Goal: Information Seeking & Learning: Check status

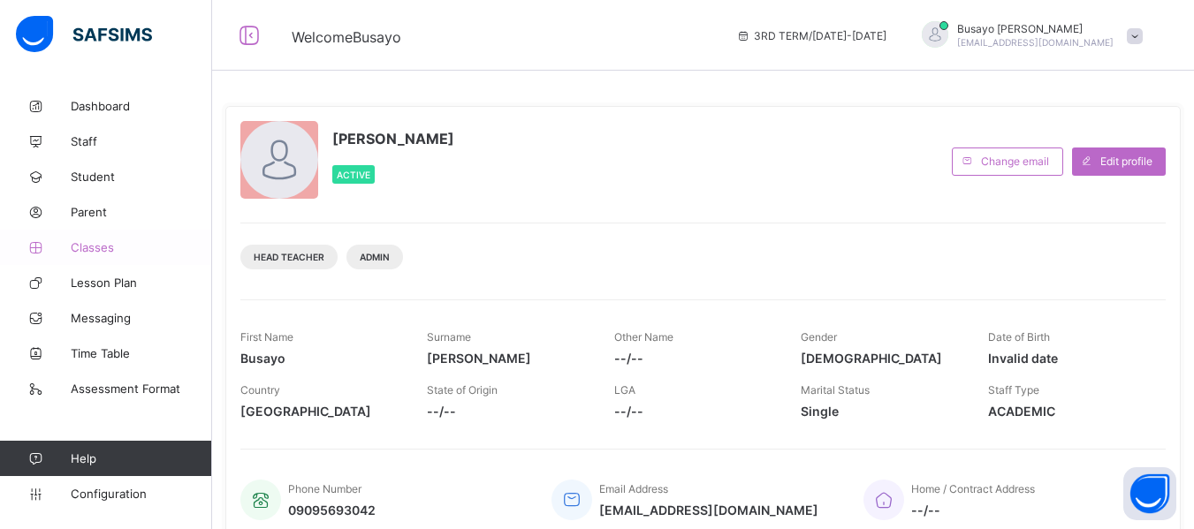
click at [72, 239] on link "Classes" at bounding box center [106, 247] width 212 height 35
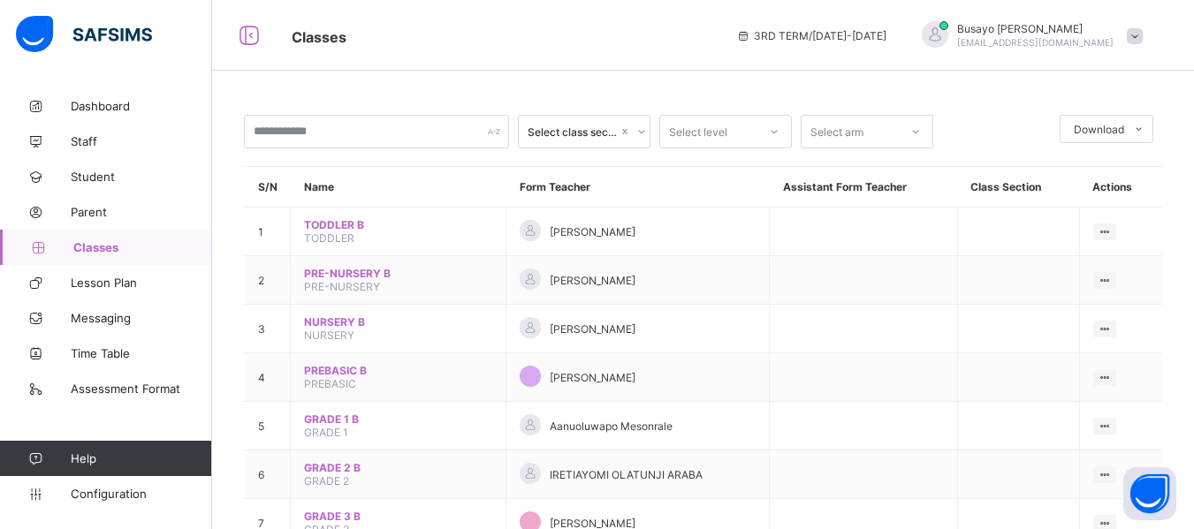
click at [1191, 12] on div "3RD TERM / 2024-2025 Busayo Adeniji adenijibusayoadeolu@gmail.com" at bounding box center [960, 35] width 467 height 71
click at [129, 287] on span "Broadsheet" at bounding box center [141, 283] width 141 height 14
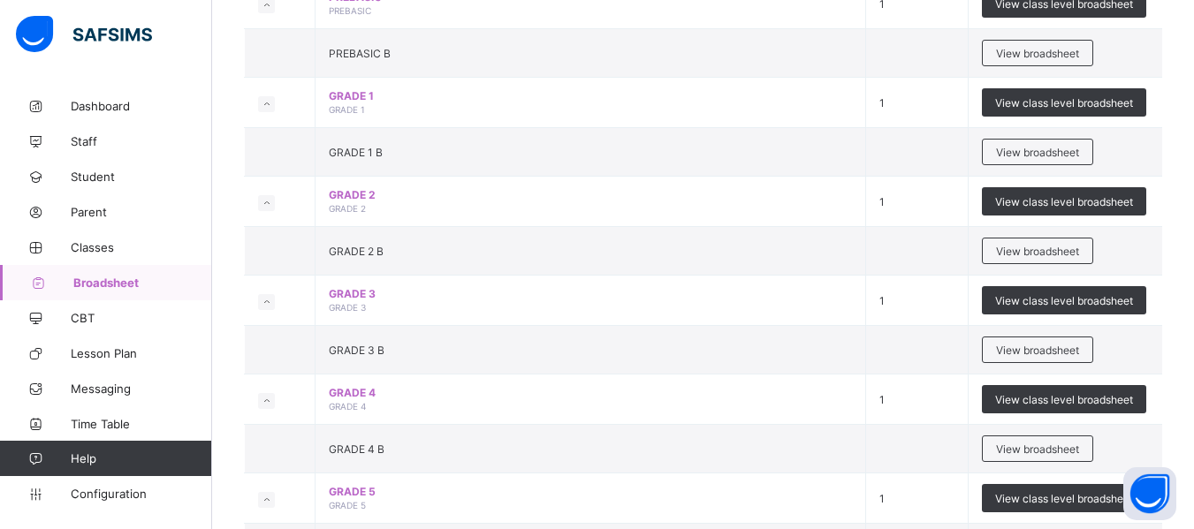
scroll to position [528, 0]
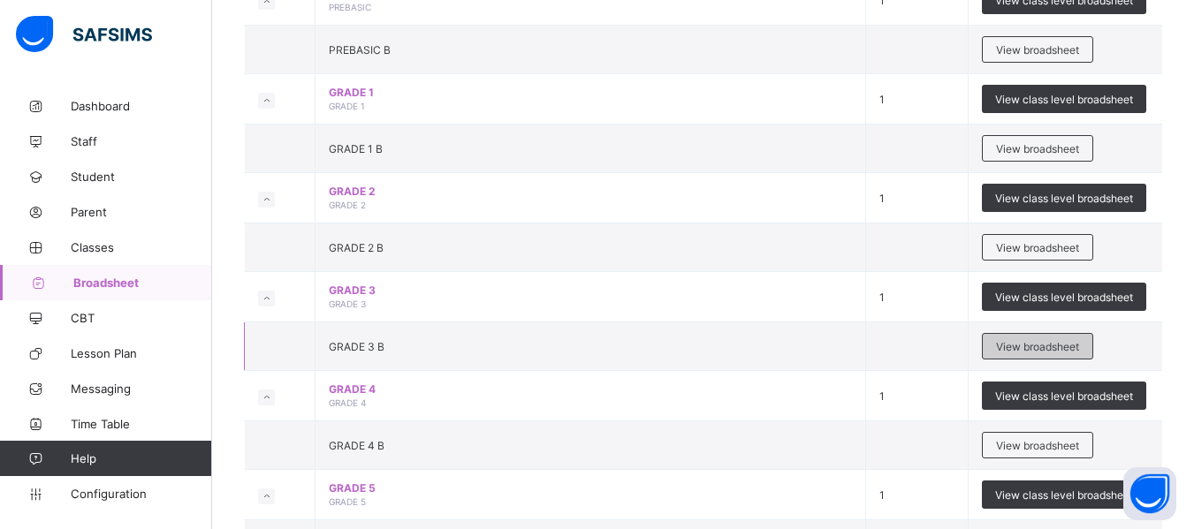
click at [1058, 348] on span "View broadsheet" at bounding box center [1037, 346] width 83 height 13
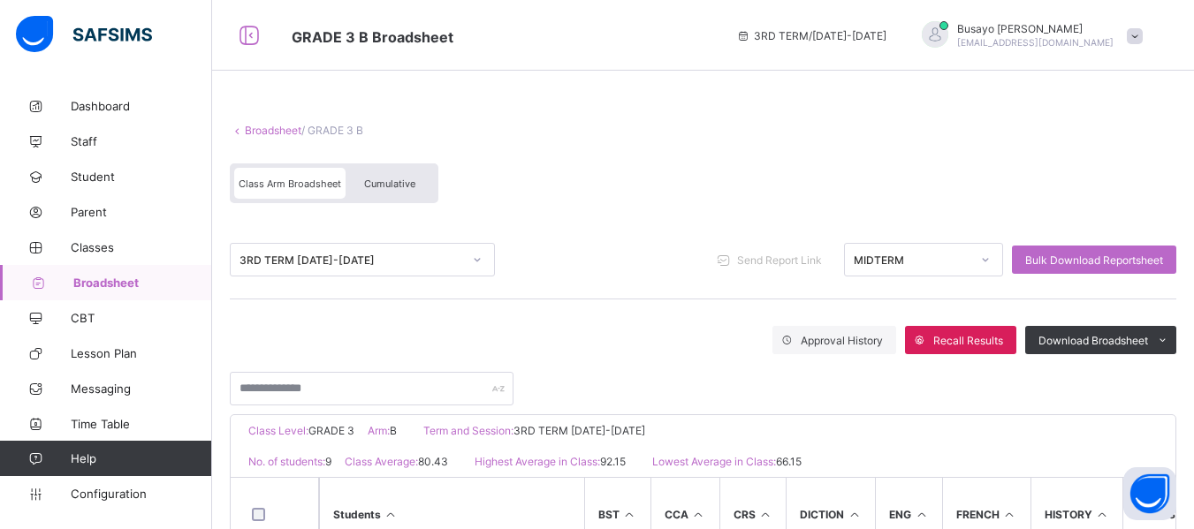
click at [983, 265] on div at bounding box center [985, 260] width 30 height 28
click at [376, 186] on span "Cumulative" at bounding box center [389, 184] width 51 height 12
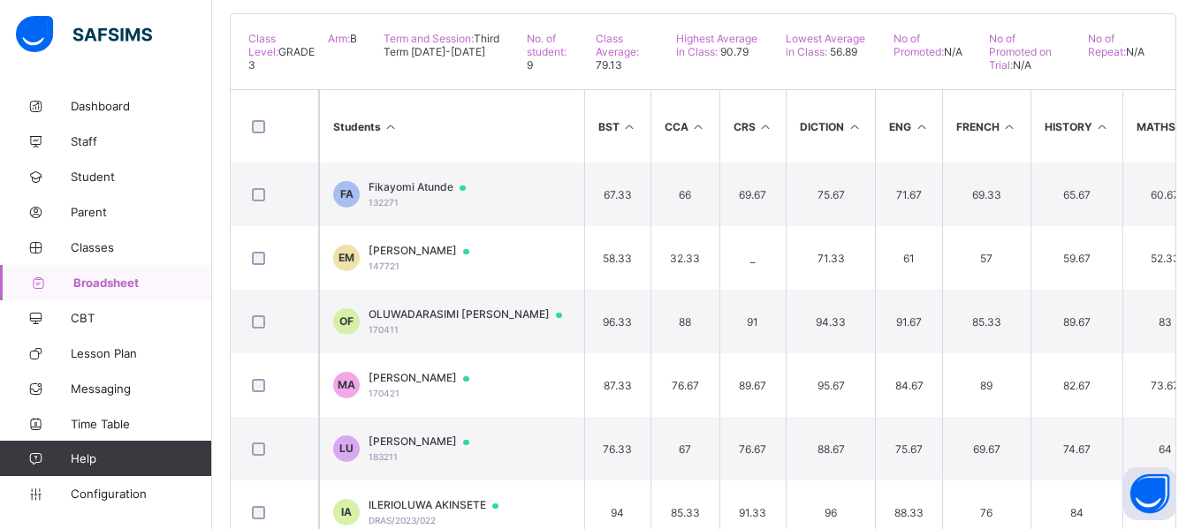
scroll to position [381, 0]
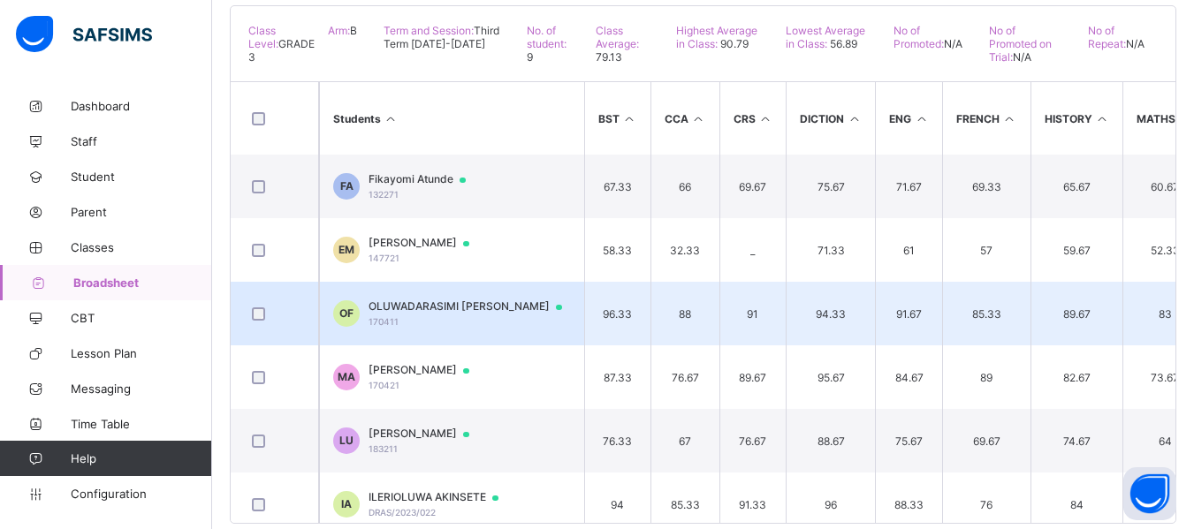
click at [416, 310] on span "OLUWADARASIMI Emmanuella FAGBEMI" at bounding box center [473, 307] width 210 height 14
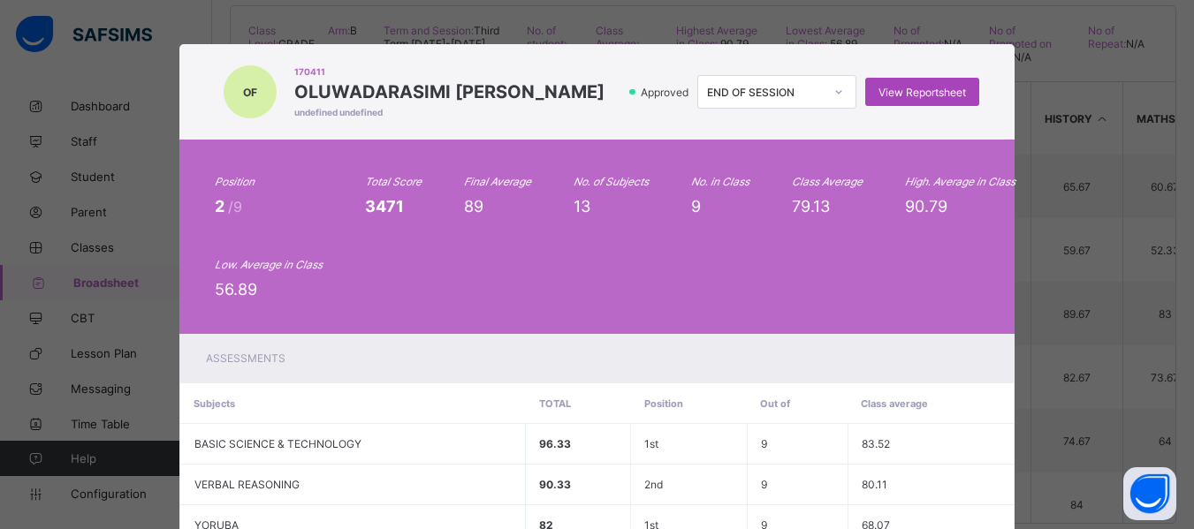
click at [935, 105] on div "View Reportsheet" at bounding box center [922, 92] width 114 height 28
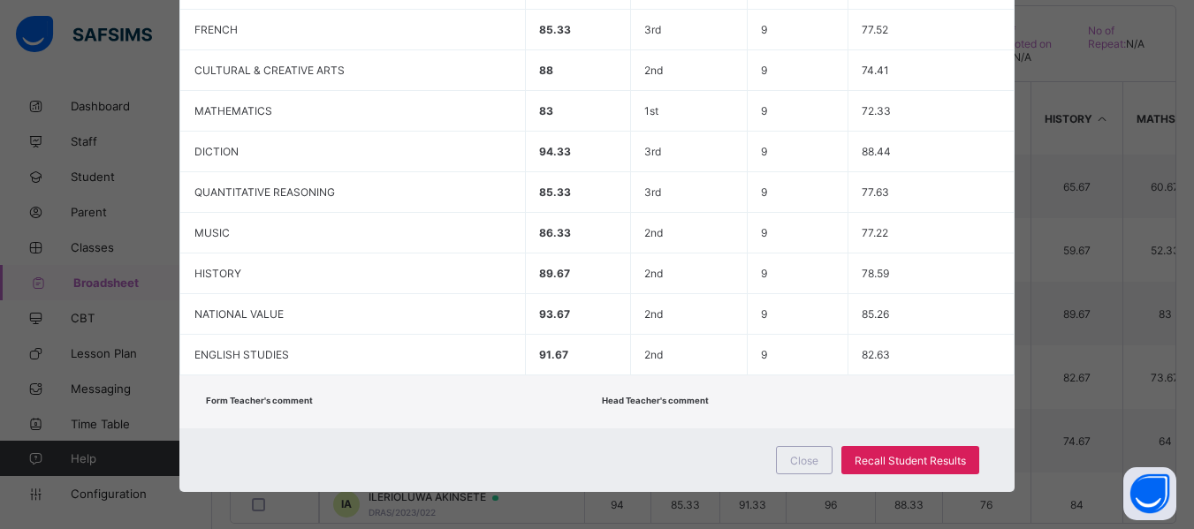
scroll to position [584, 0]
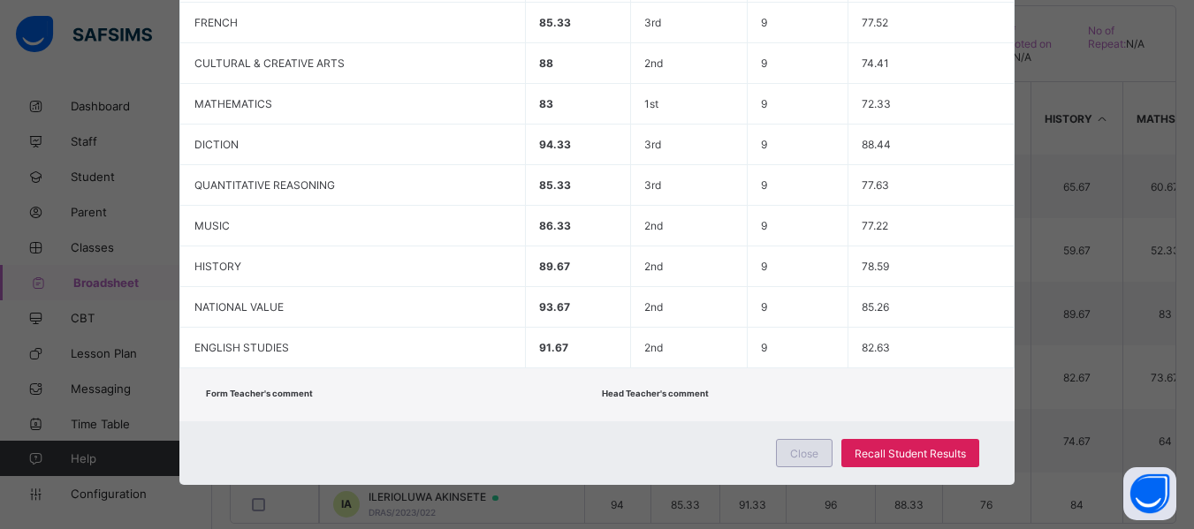
click at [796, 454] on span "Close" at bounding box center [804, 453] width 28 height 13
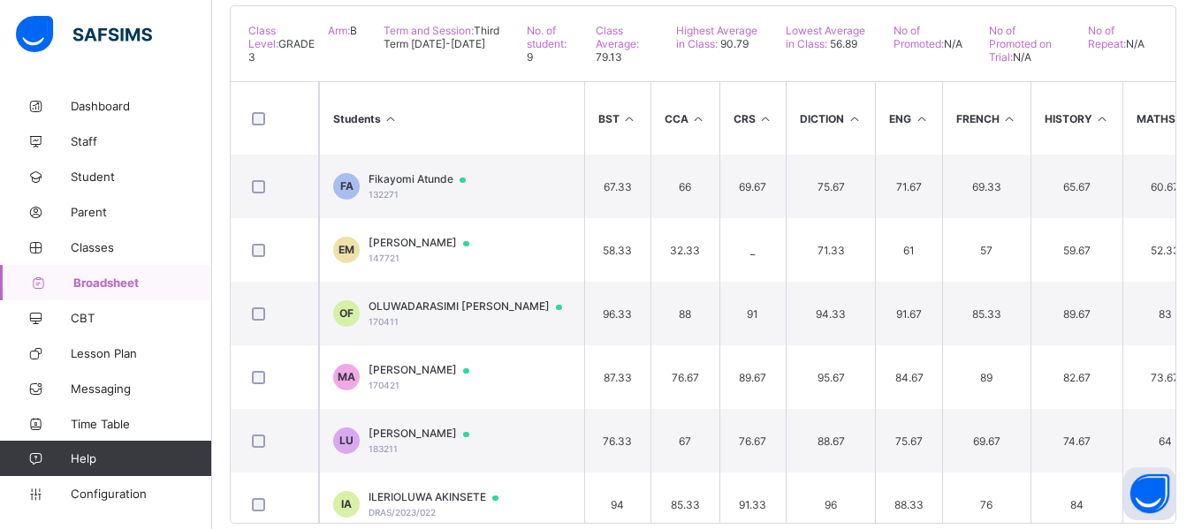
click at [80, 277] on span "Broadsheet" at bounding box center [142, 283] width 139 height 14
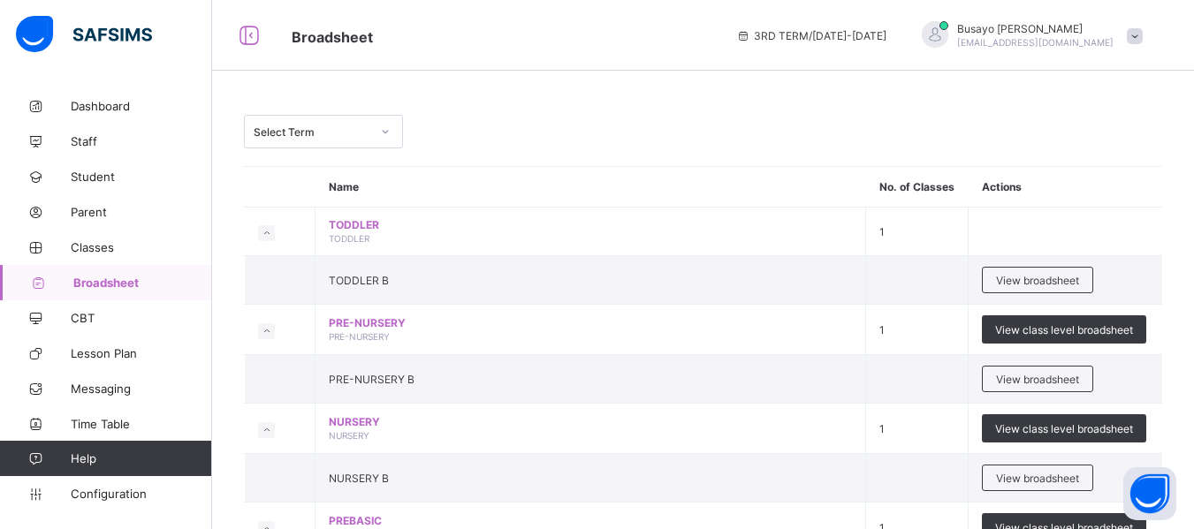
scroll to position [463, 0]
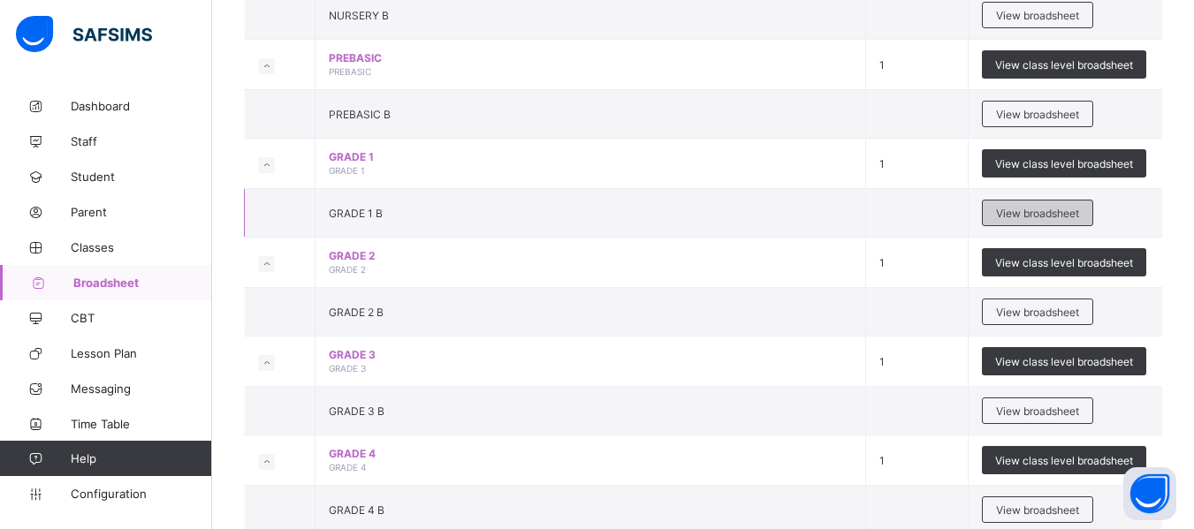
click at [1021, 225] on div "View broadsheet" at bounding box center [1037, 213] width 111 height 27
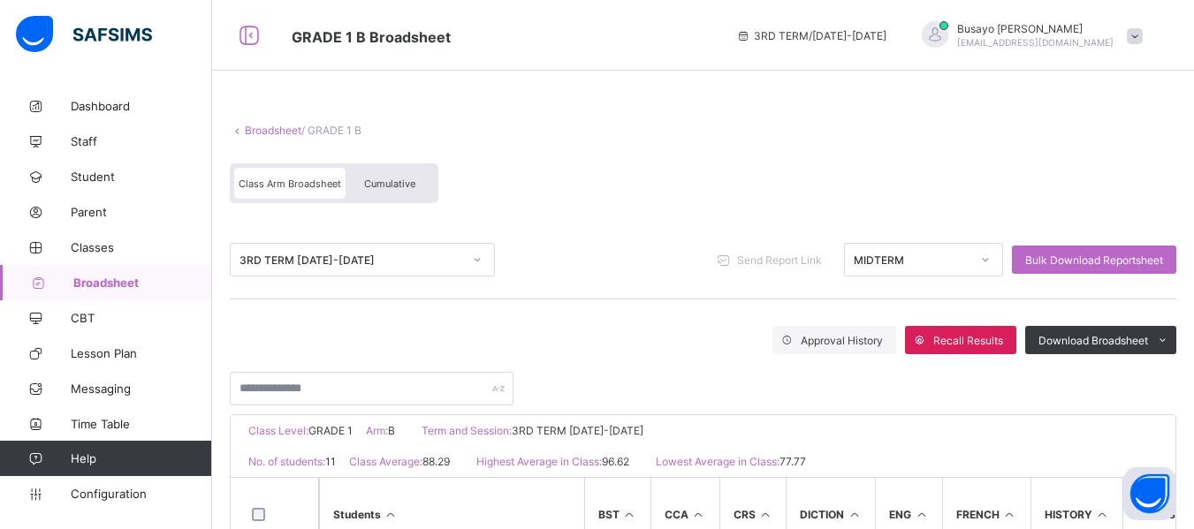
click at [363, 176] on div "Cumulative" at bounding box center [389, 183] width 88 height 31
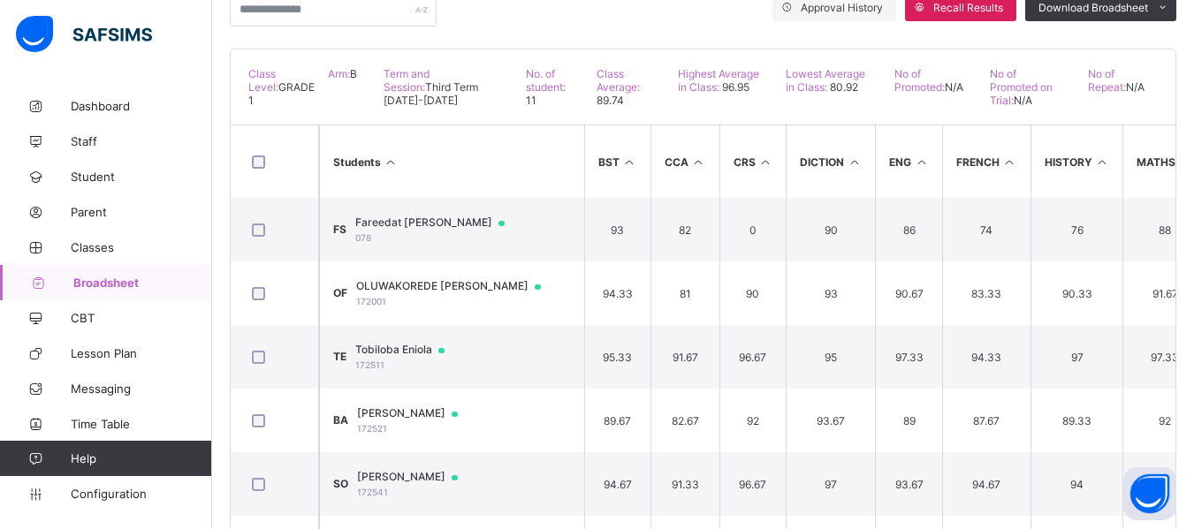
scroll to position [345, 0]
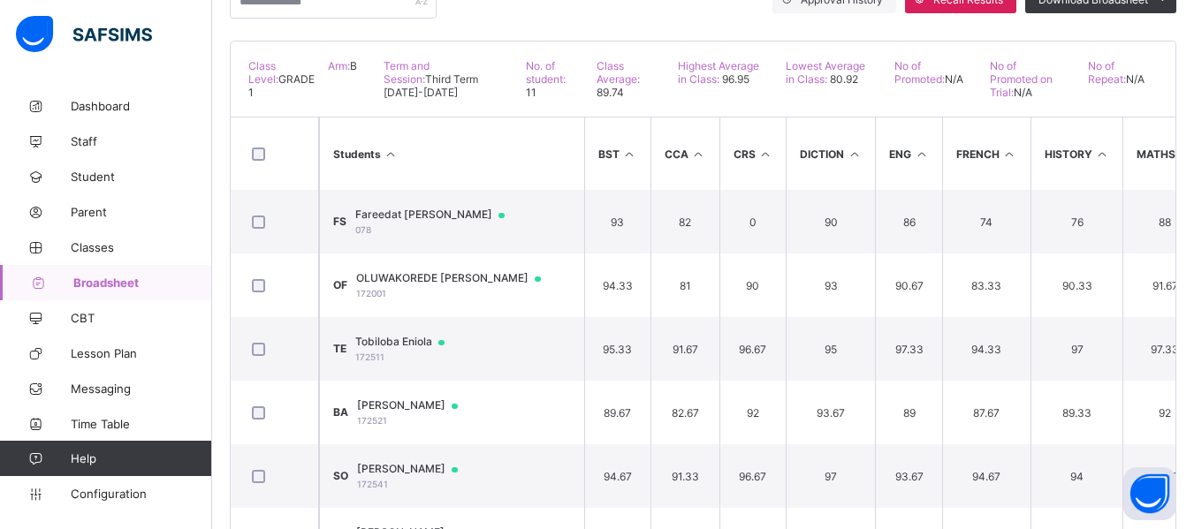
click at [444, 285] on span "OLUWAKOREDE EMMANUEL FAGBEMI" at bounding box center [456, 278] width 201 height 14
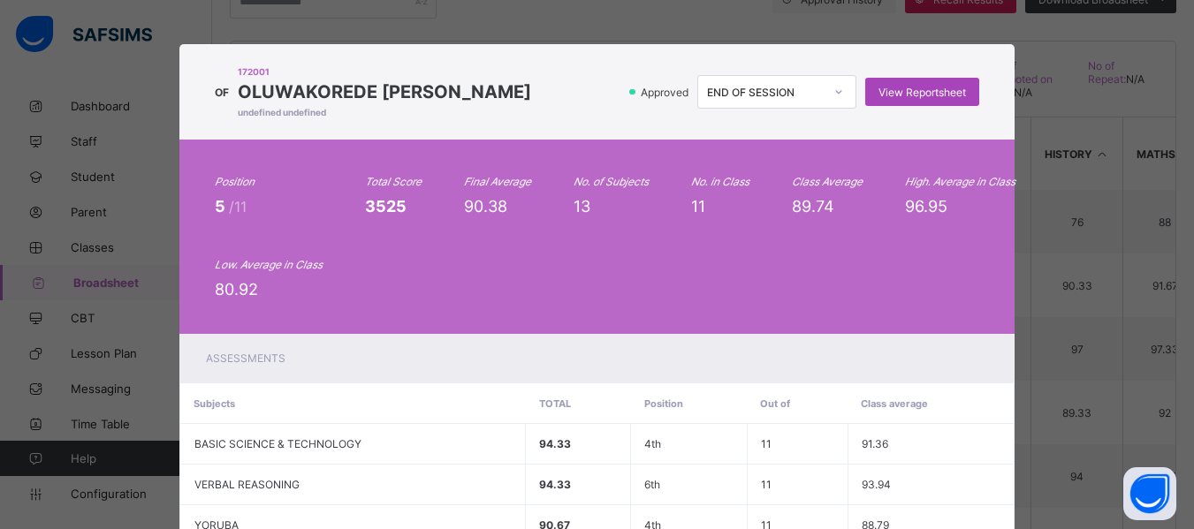
click at [928, 84] on div "View Reportsheet" at bounding box center [922, 92] width 114 height 28
click at [1184, 251] on div "OF 172001 OLUWAKOREDE EMMANUEL FAGBEMI undefined undefined Approved END OF SESS…" at bounding box center [597, 264] width 1194 height 529
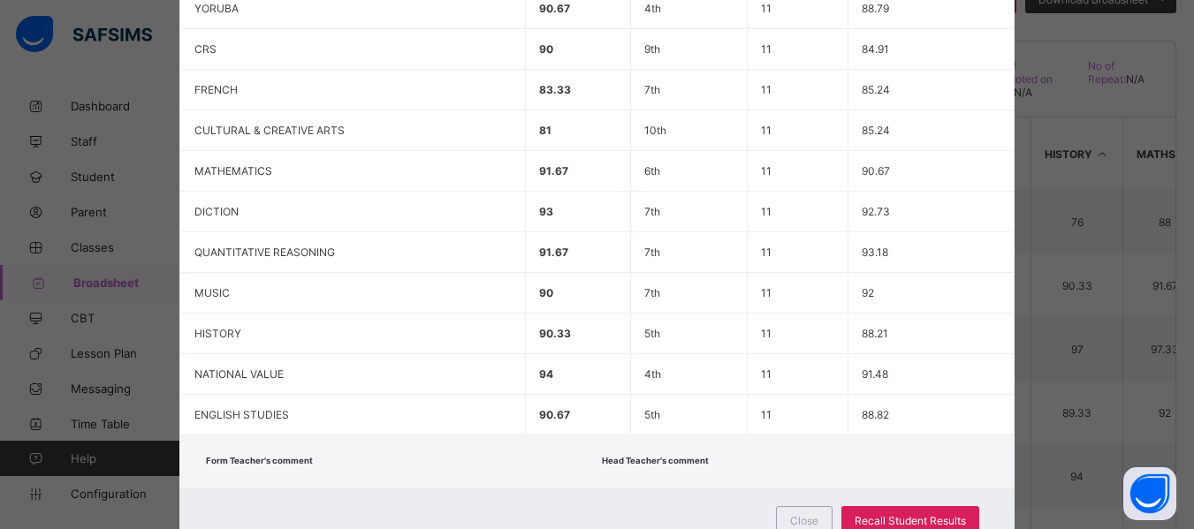
scroll to position [584, 0]
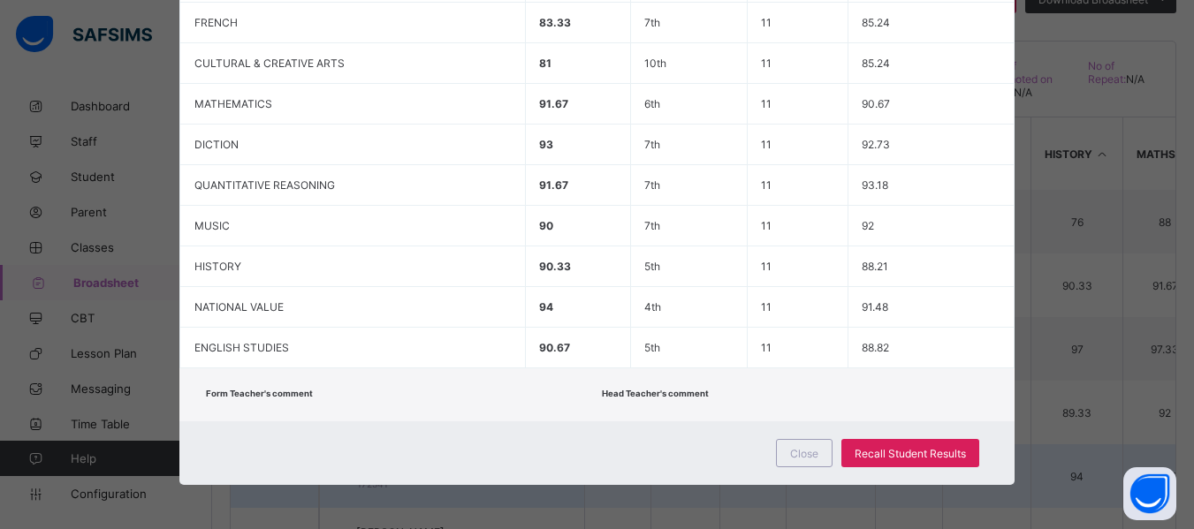
click at [805, 461] on div "Close" at bounding box center [804, 453] width 57 height 28
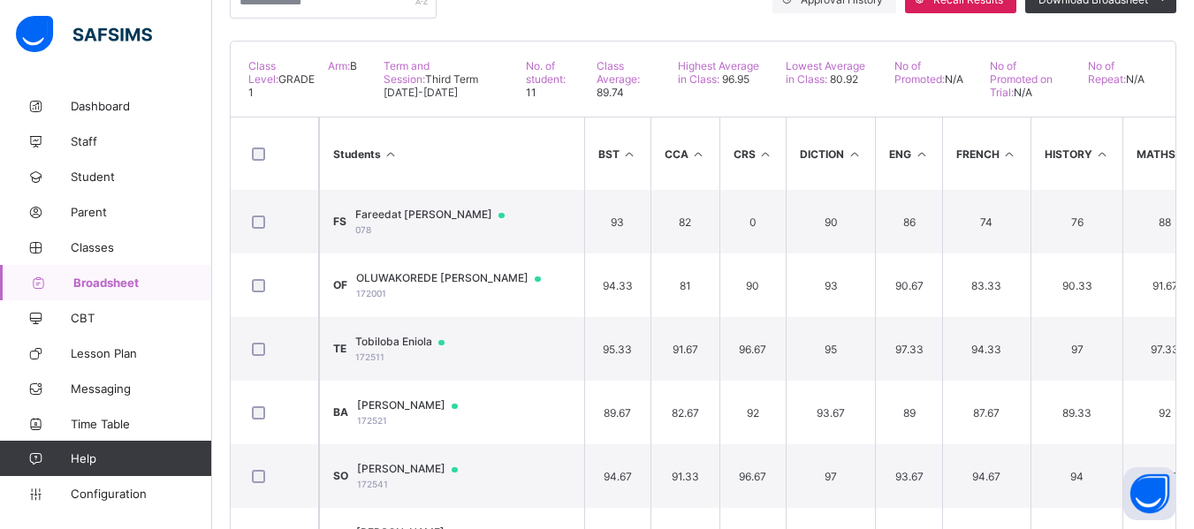
click at [127, 278] on span "Broadsheet" at bounding box center [142, 283] width 139 height 14
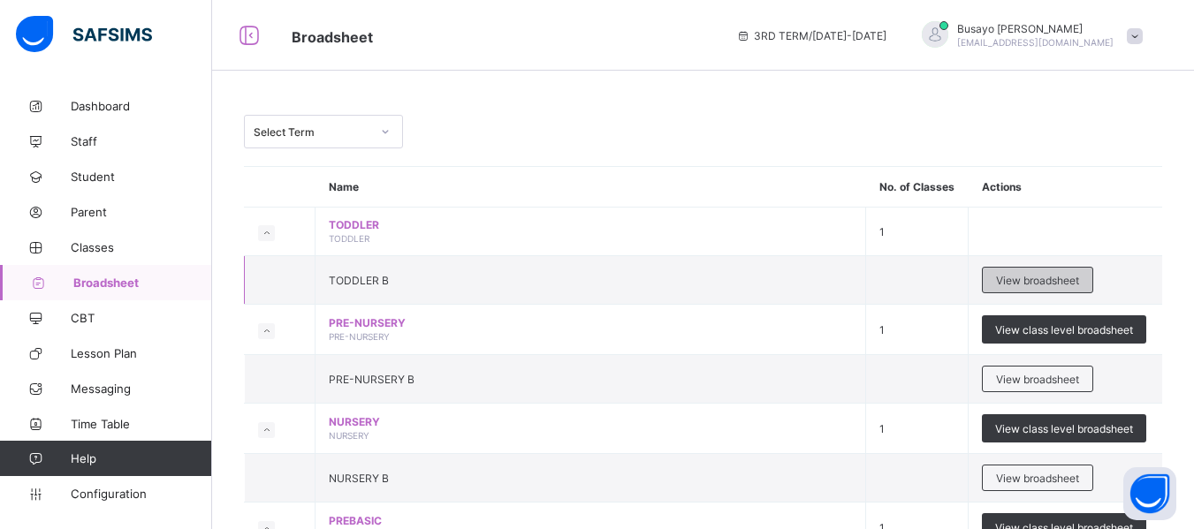
click at [1079, 282] on span "View broadsheet" at bounding box center [1037, 280] width 83 height 13
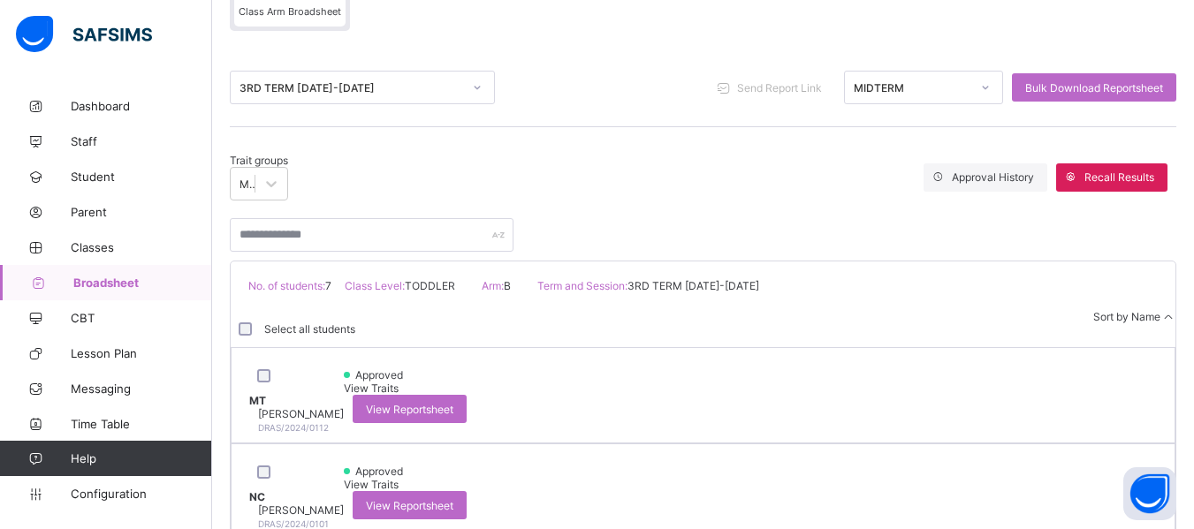
scroll to position [171, 0]
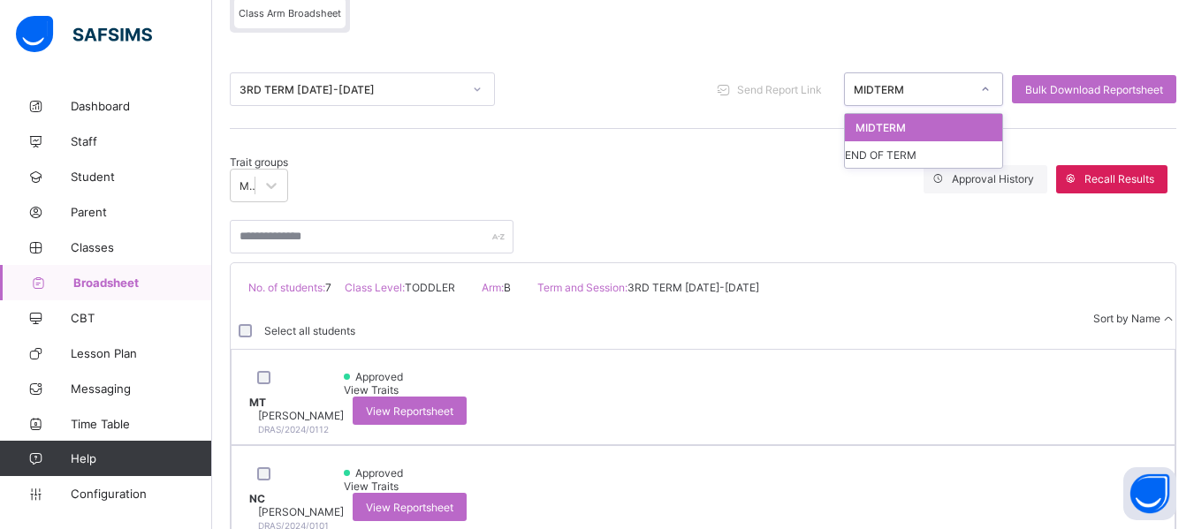
click at [986, 84] on div at bounding box center [985, 89] width 30 height 28
click at [954, 142] on div "END OF TERM" at bounding box center [923, 154] width 157 height 27
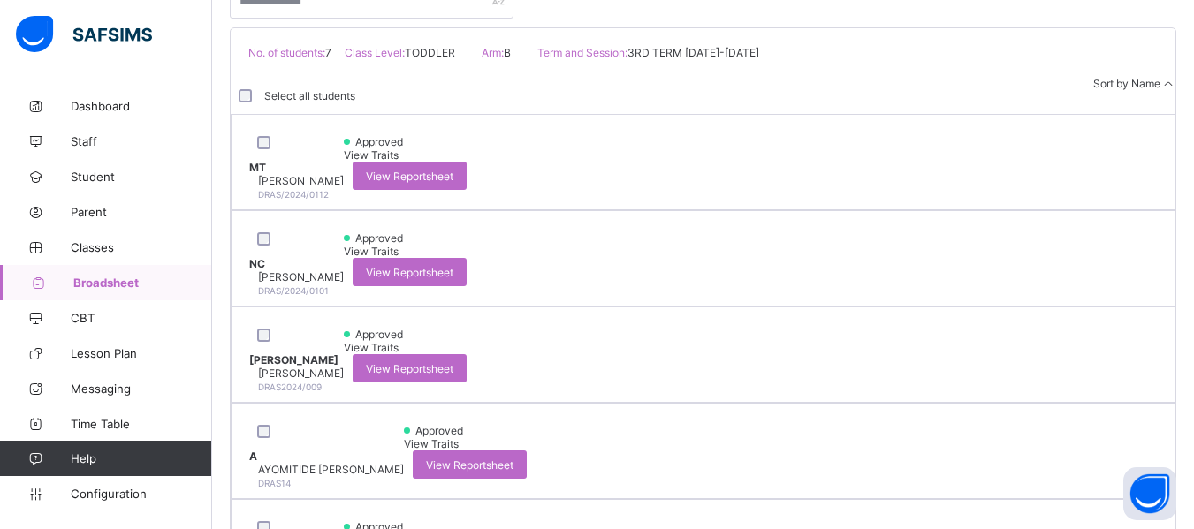
scroll to position [409, 0]
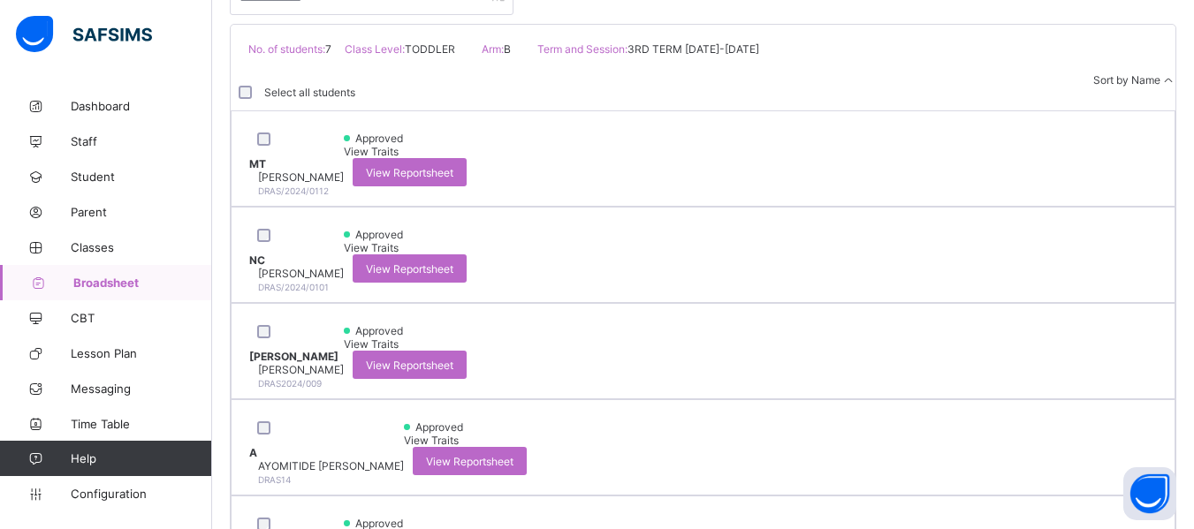
click at [126, 287] on span "Broadsheet" at bounding box center [142, 283] width 139 height 14
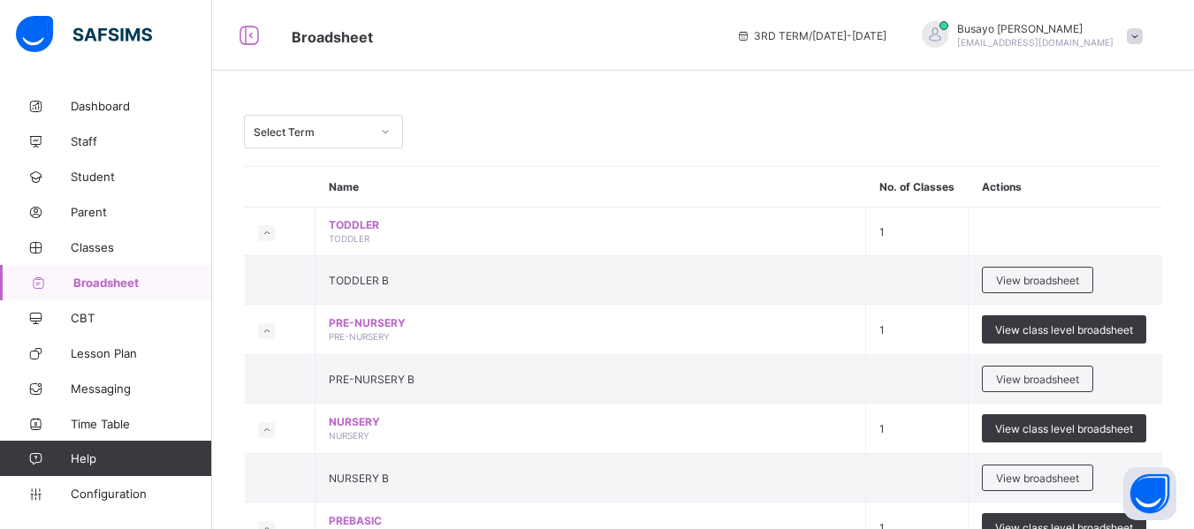
scroll to position [463, 0]
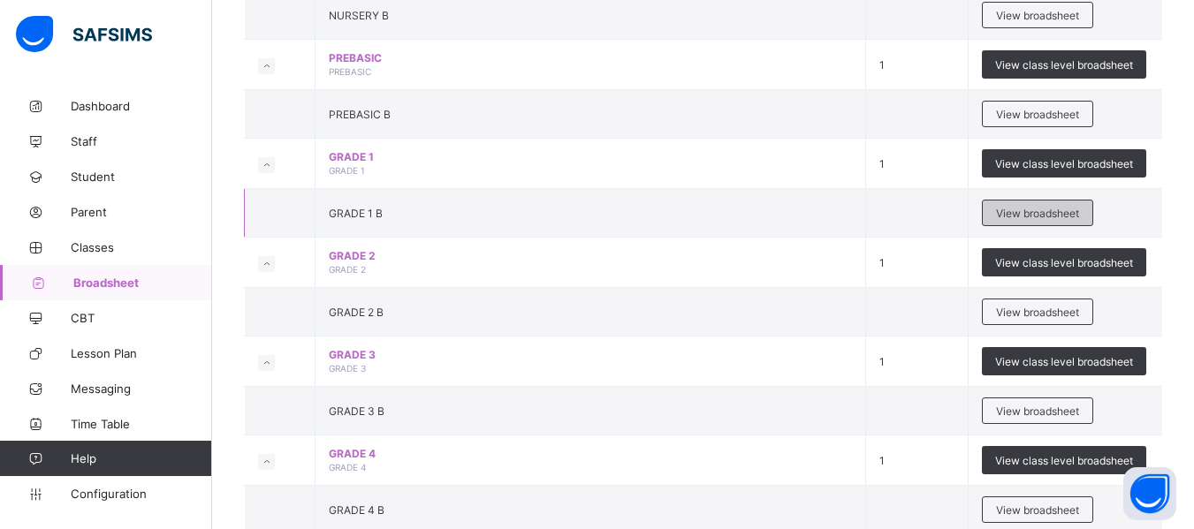
click at [1045, 212] on span "View broadsheet" at bounding box center [1037, 213] width 83 height 13
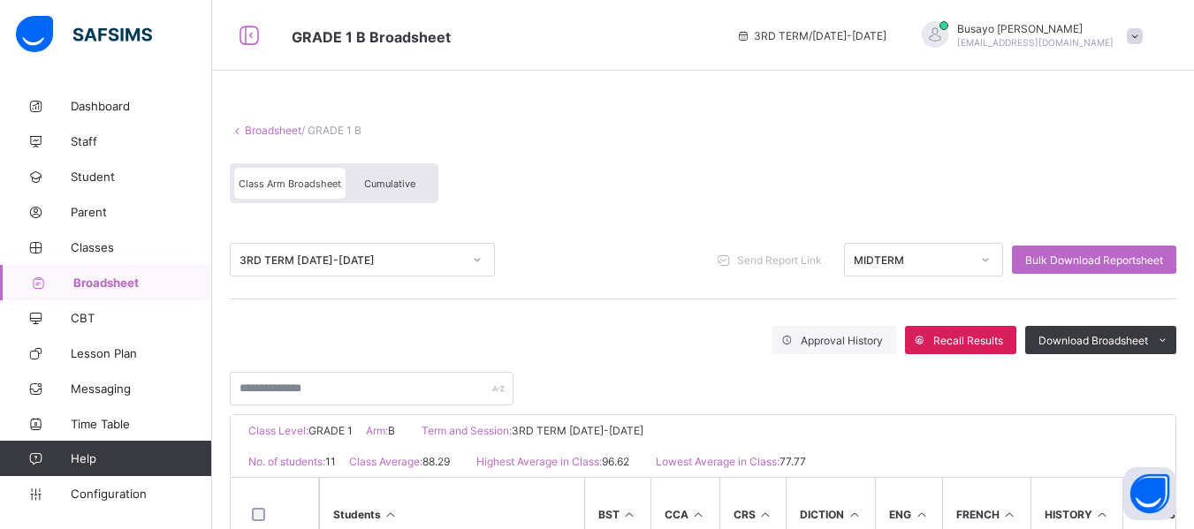
click at [989, 266] on div at bounding box center [985, 260] width 30 height 28
click at [377, 185] on span "Cumulative" at bounding box center [389, 184] width 51 height 12
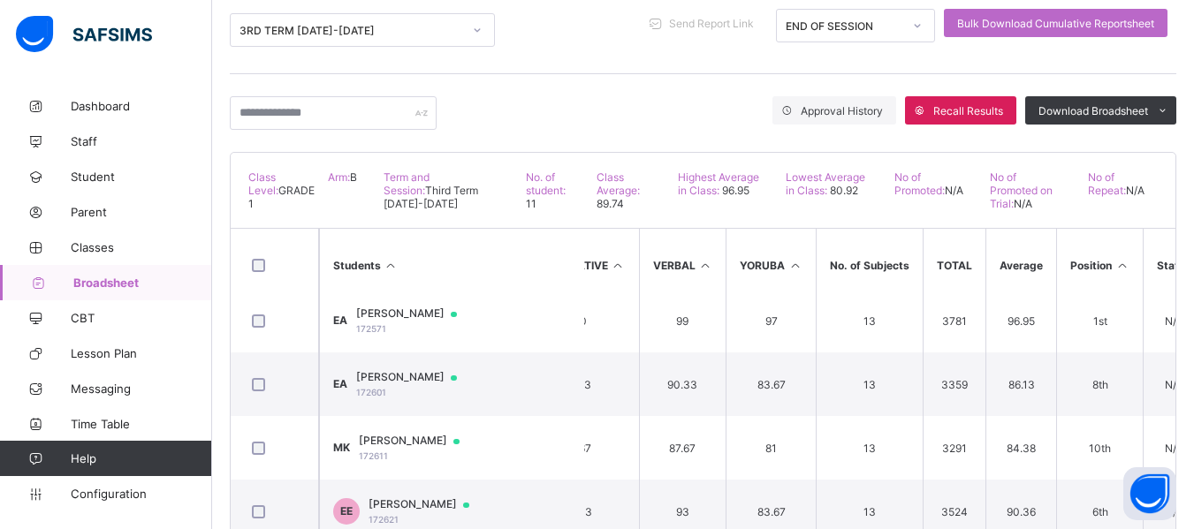
scroll to position [338, 832]
drag, startPoint x: 1190, startPoint y: 455, endPoint x: 1188, endPoint y: 436, distance: 19.5
click at [1188, 436] on div "Broadsheet / GRADE 1 B Class Arm Broadsheet Cumulative 3RD TERM 2024-2025 Send …" at bounding box center [703, 280] width 982 height 852
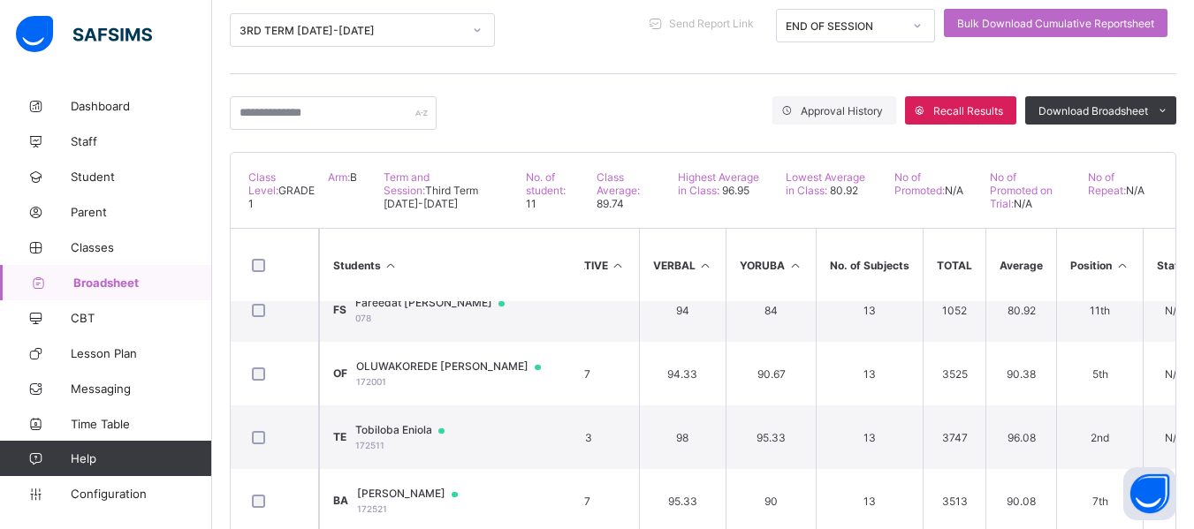
scroll to position [0, 832]
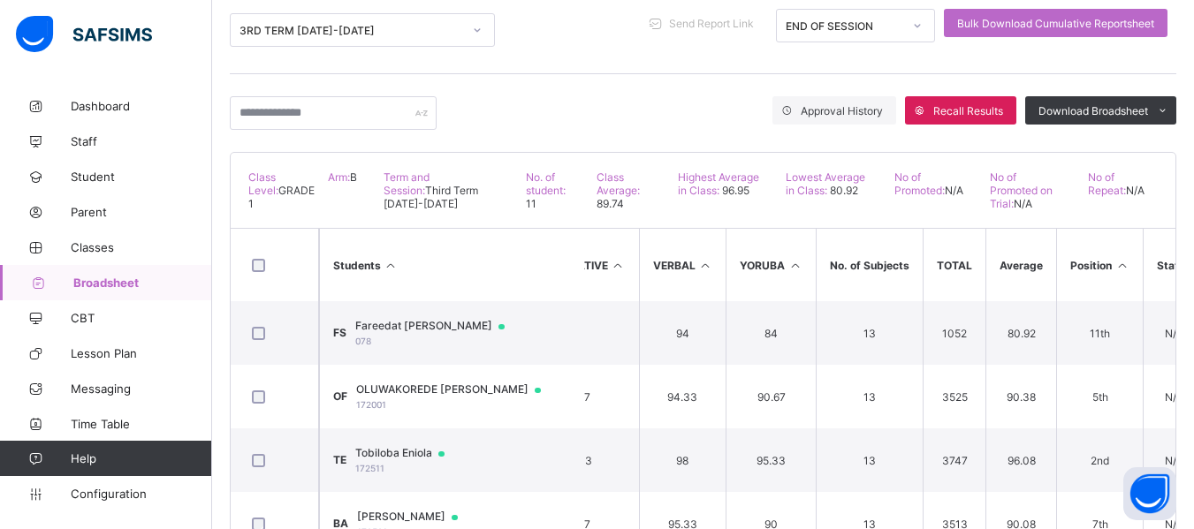
drag, startPoint x: 1180, startPoint y: 247, endPoint x: 1180, endPoint y: 285, distance: 37.1
click at [1180, 285] on th "Status" at bounding box center [1174, 265] width 62 height 72
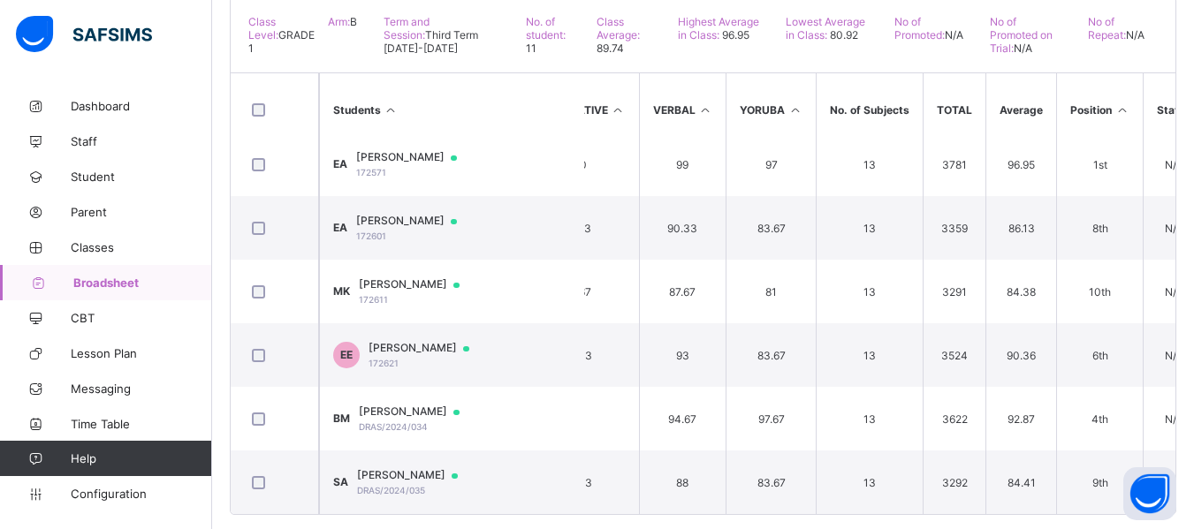
scroll to position [411, 0]
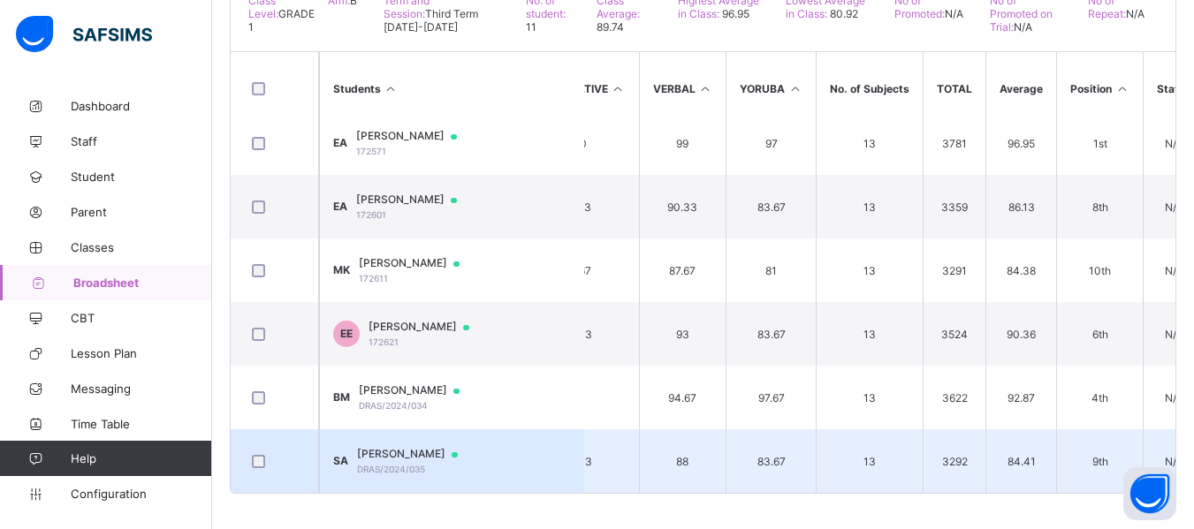
click at [428, 447] on span "SHARON ADEYEMI" at bounding box center [416, 454] width 118 height 14
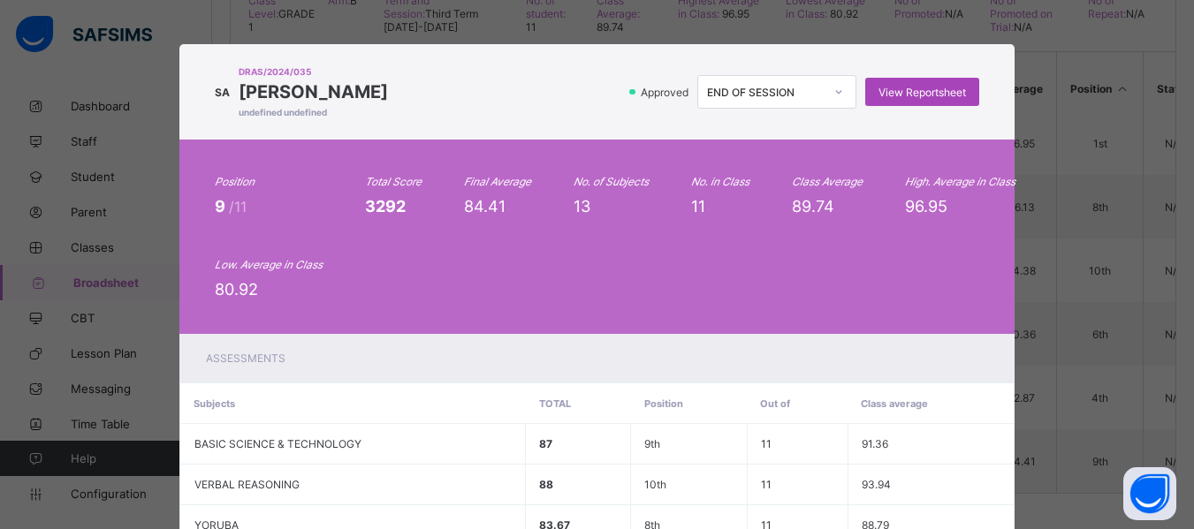
click at [908, 94] on span "View Reportsheet" at bounding box center [921, 92] width 87 height 13
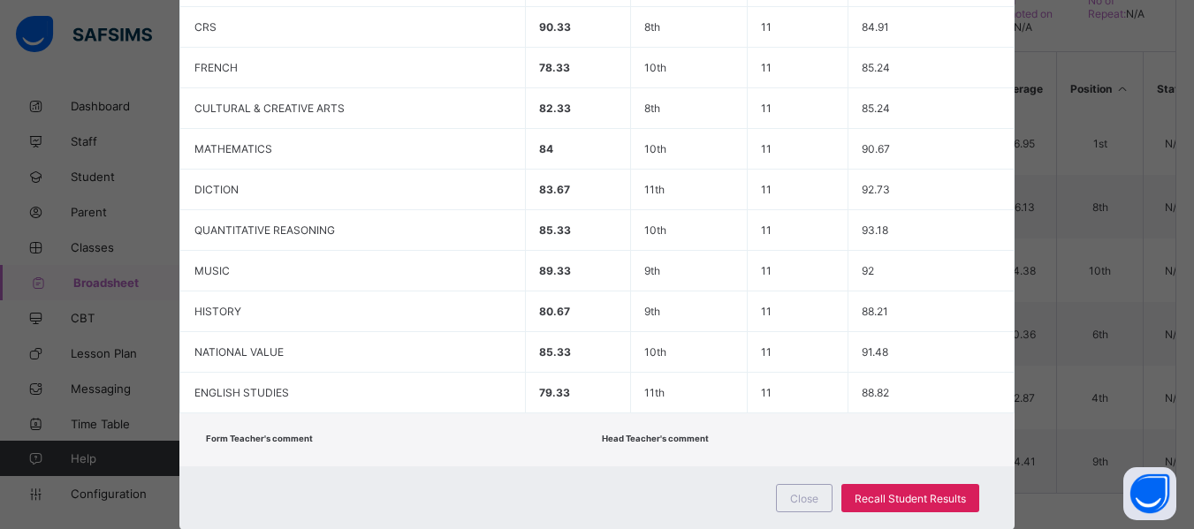
scroll to position [569, 0]
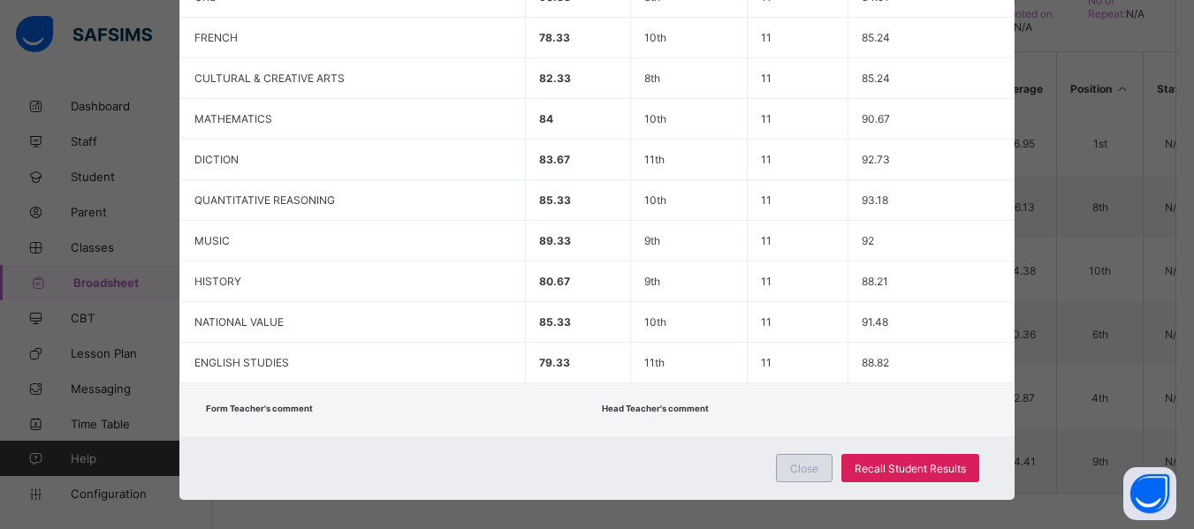
click at [791, 462] on span "Close" at bounding box center [804, 468] width 28 height 13
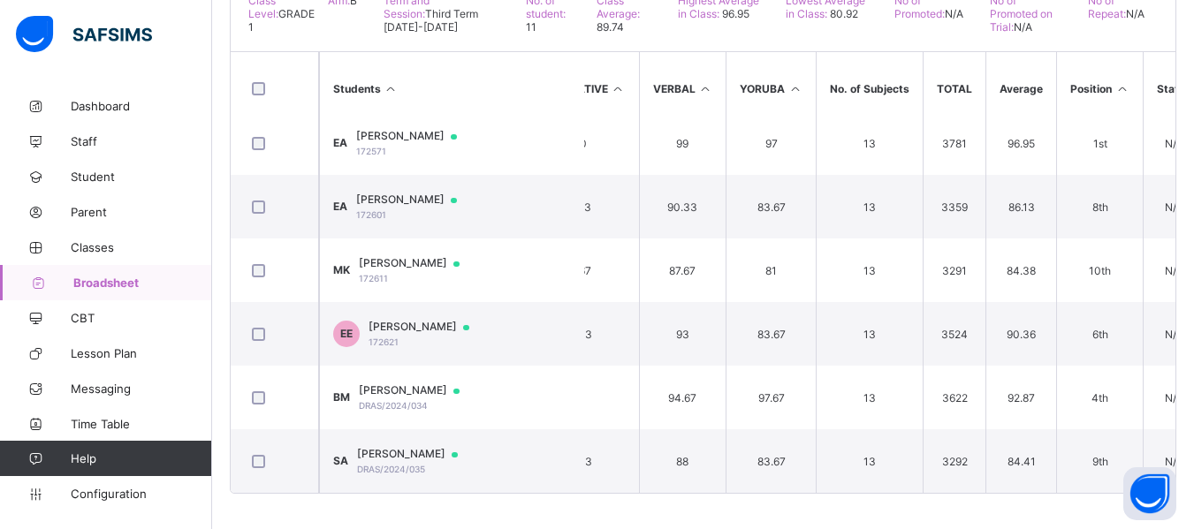
click at [124, 280] on span "Broadsheet" at bounding box center [142, 283] width 139 height 14
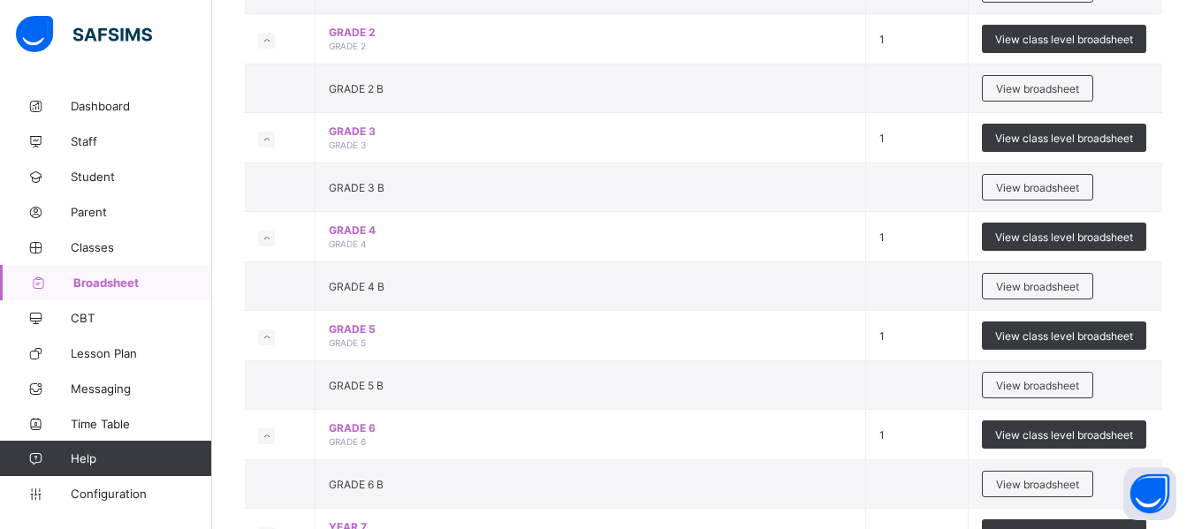
scroll to position [694, 0]
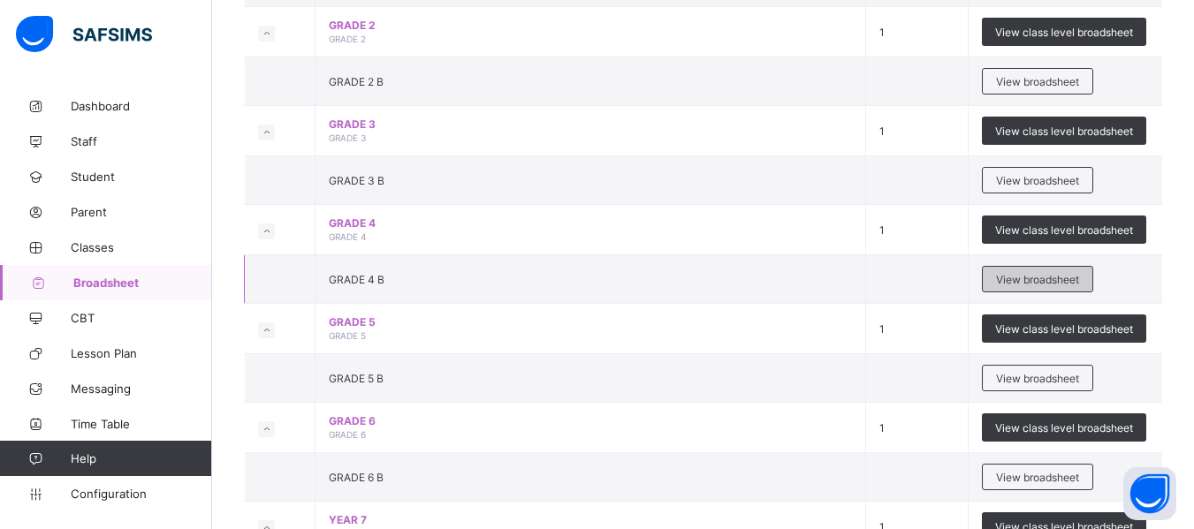
click at [1034, 285] on span "View broadsheet" at bounding box center [1037, 279] width 83 height 13
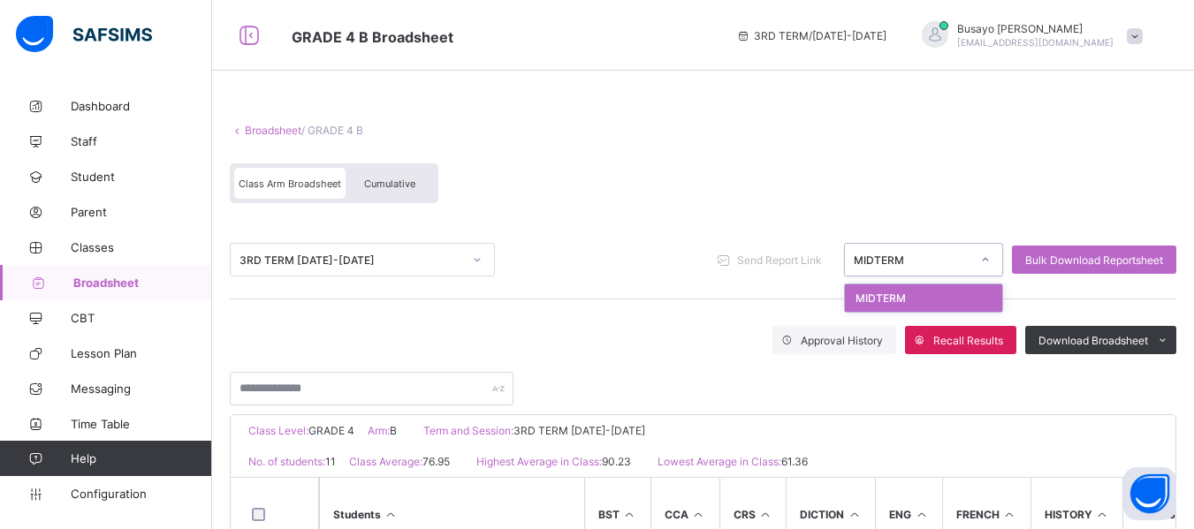
click at [989, 262] on div at bounding box center [985, 260] width 30 height 28
click at [400, 183] on span "Cumulative" at bounding box center [389, 184] width 51 height 12
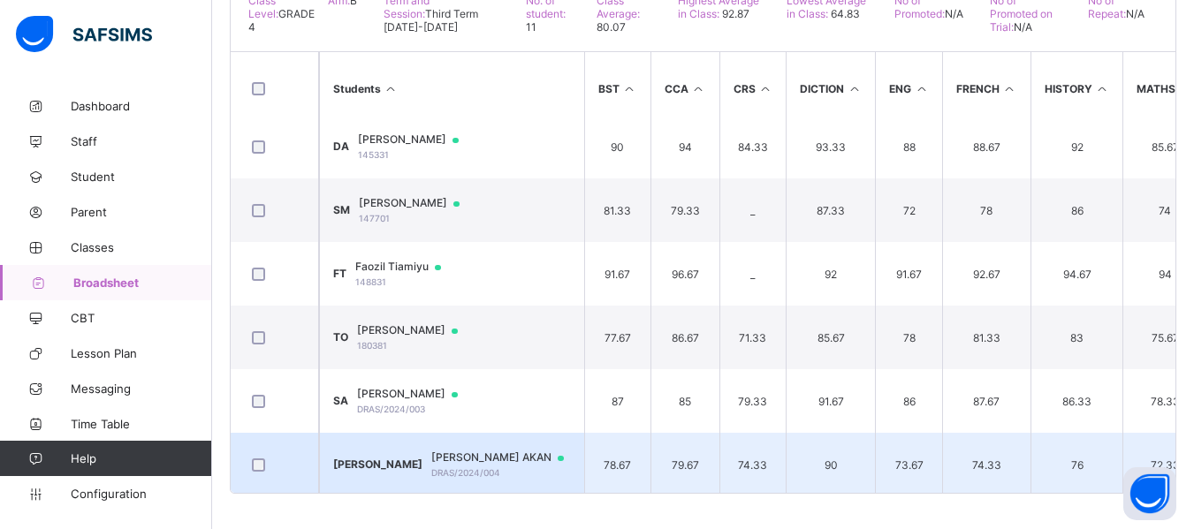
scroll to position [329, 0]
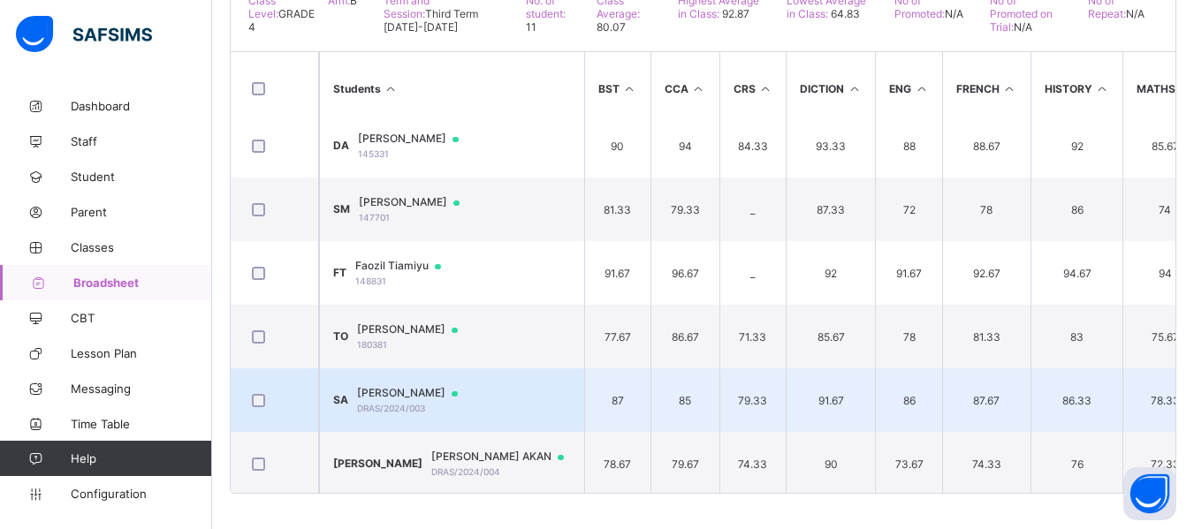
click at [375, 391] on span "SHAMMAH ADEYEMI" at bounding box center [416, 393] width 118 height 14
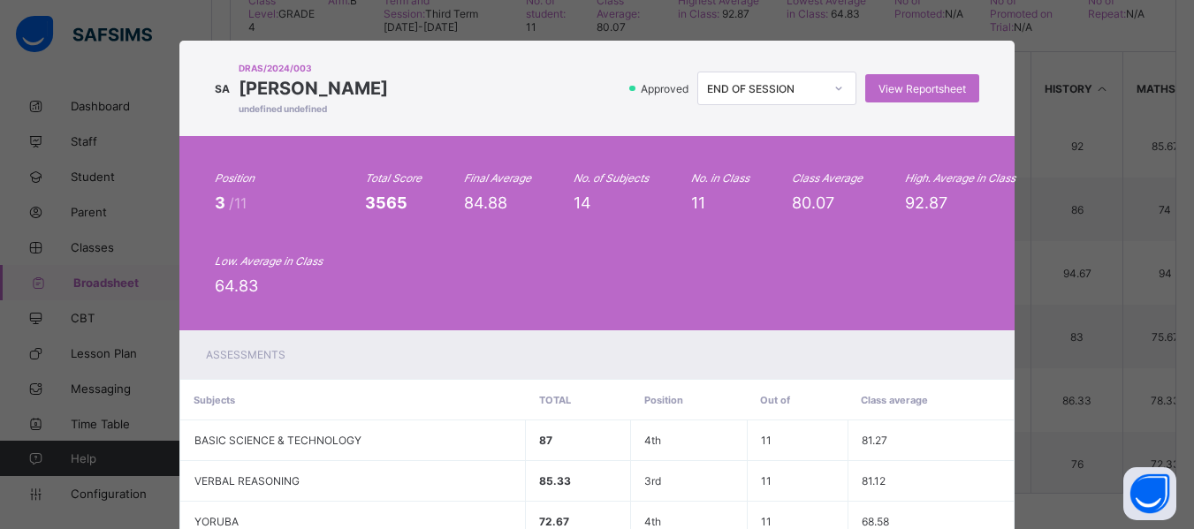
scroll to position [0, 0]
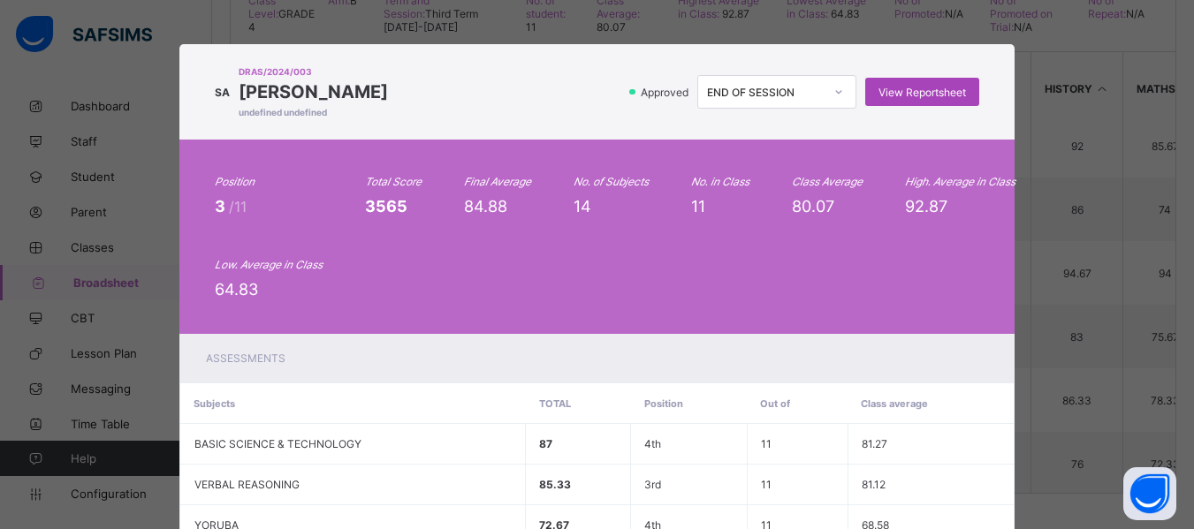
click at [935, 84] on div "View Reportsheet" at bounding box center [922, 92] width 114 height 28
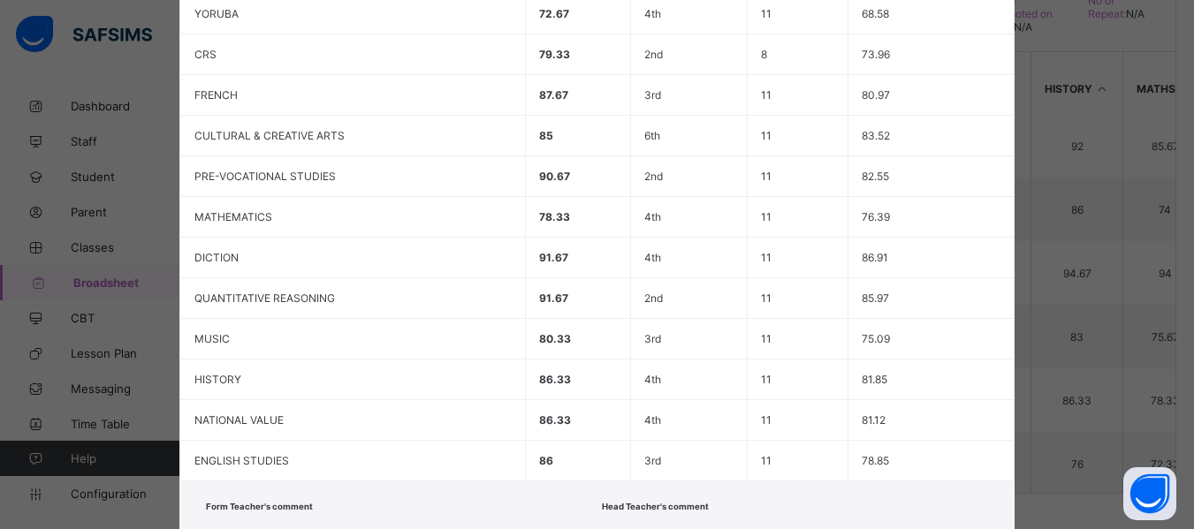
scroll to position [625, 0]
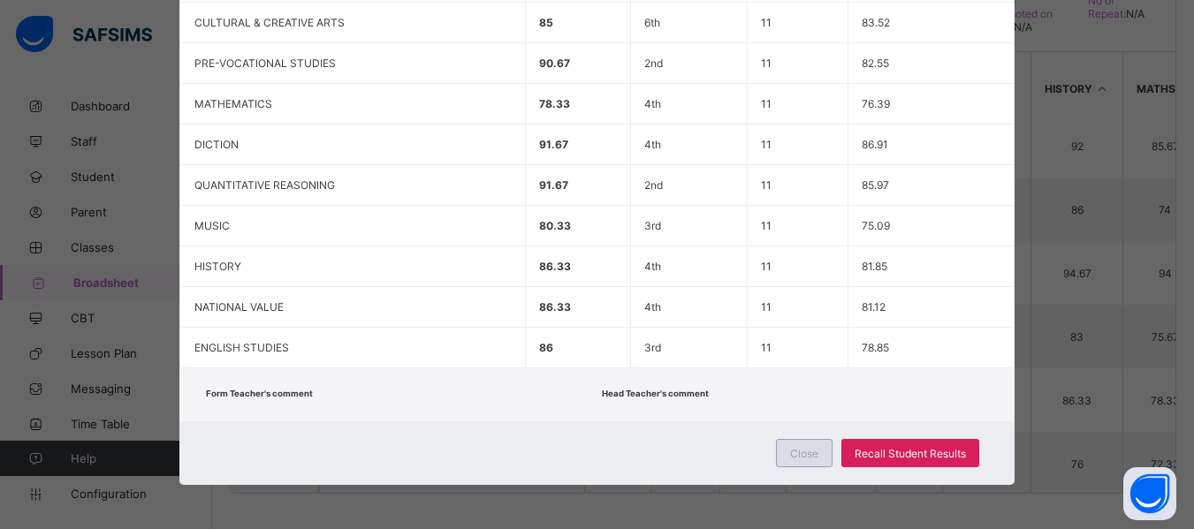
click at [788, 462] on div "Close" at bounding box center [804, 453] width 57 height 28
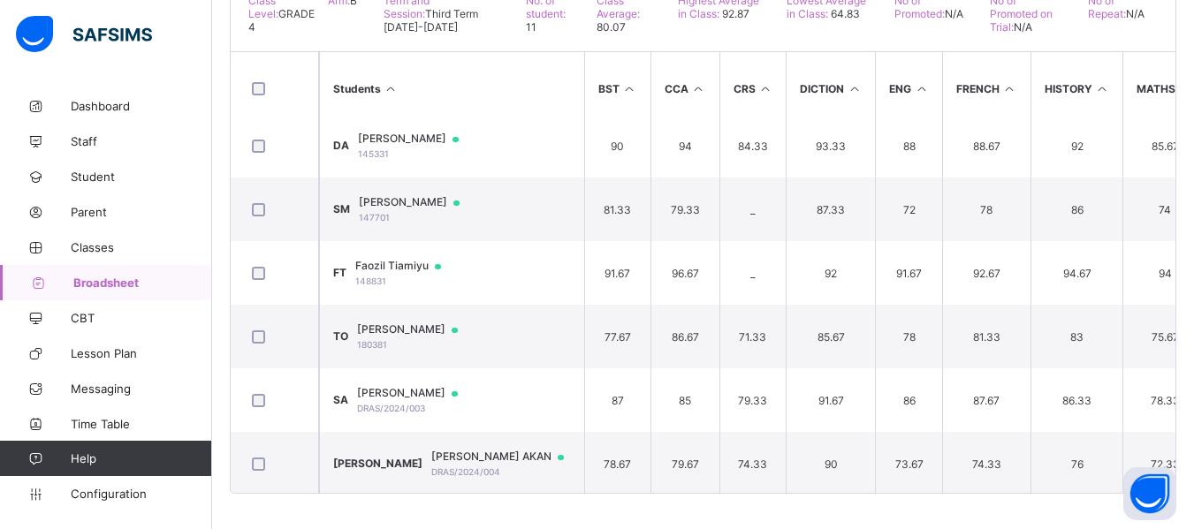
click at [133, 282] on span "Broadsheet" at bounding box center [142, 283] width 139 height 14
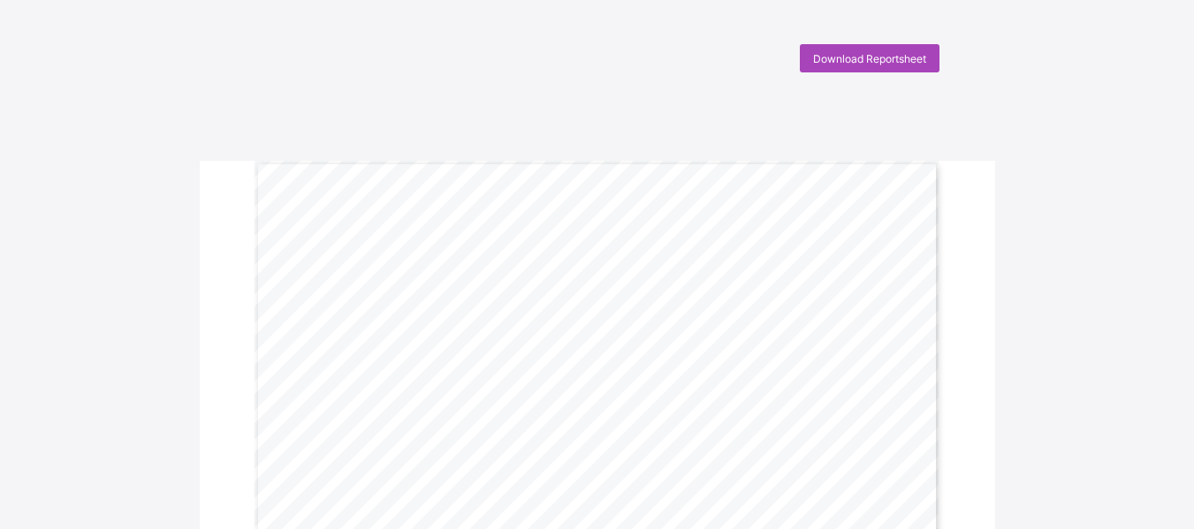
click at [911, 61] on span "Download Reportsheet" at bounding box center [869, 58] width 113 height 13
click at [926, 62] on span "Download Reportsheet" at bounding box center [869, 58] width 113 height 13
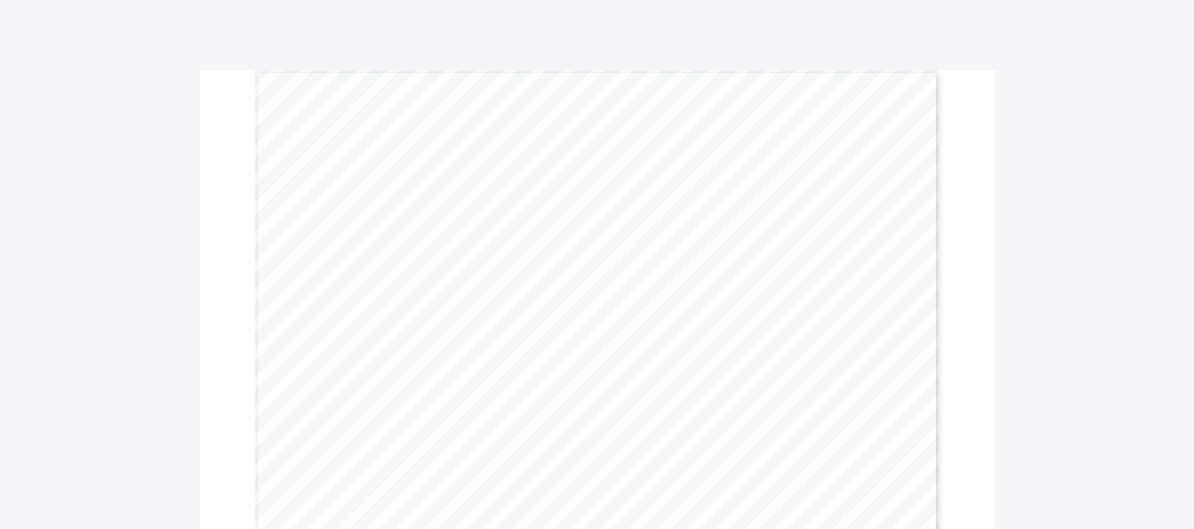
scroll to position [87, 0]
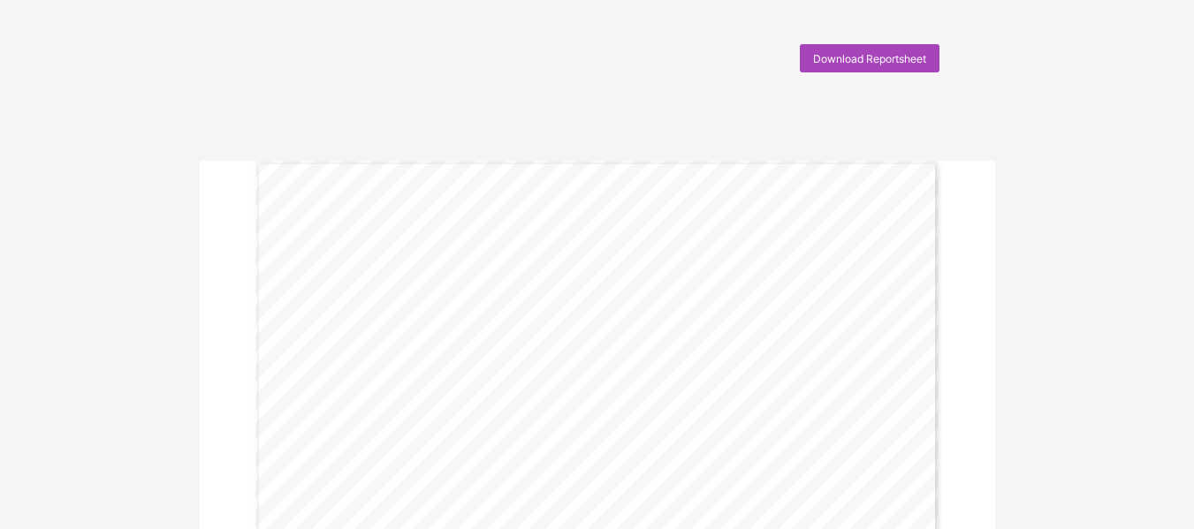
click at [862, 69] on div "Download Reportsheet" at bounding box center [870, 58] width 140 height 28
click at [828, 49] on div "Download Reportsheet" at bounding box center [870, 58] width 140 height 28
click at [891, 63] on span "Download Reportsheet" at bounding box center [869, 58] width 113 height 13
